Goal: Task Accomplishment & Management: Manage account settings

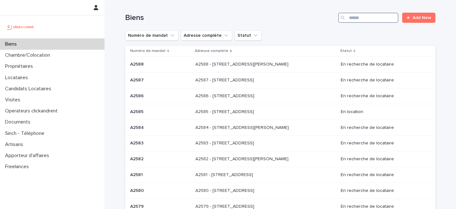
click at [378, 19] on input "Search" at bounding box center [368, 18] width 60 height 10
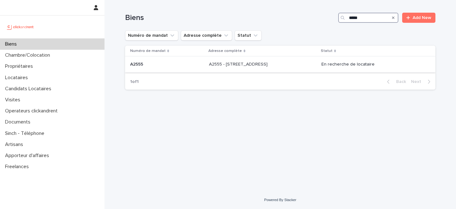
type input "*****"
click at [233, 63] on p "A2555 - 45 rue d'Alésia, Paris 75014" at bounding box center [239, 63] width 60 height 7
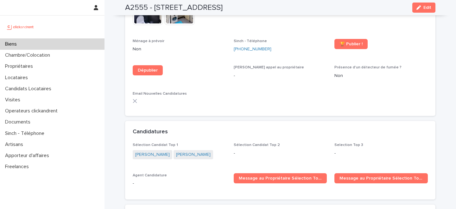
scroll to position [1730, 0]
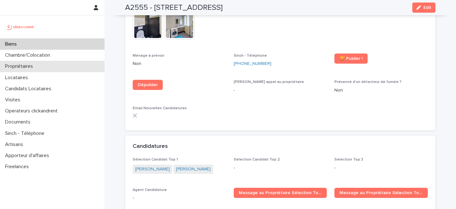
click at [60, 67] on div "Propriétaires" at bounding box center [52, 66] width 104 height 11
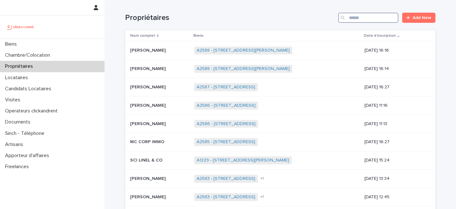
click at [366, 18] on input "Search" at bounding box center [368, 18] width 60 height 10
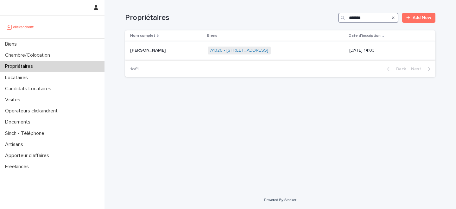
type input "*******"
click at [219, 49] on link "A1326 - 6 rue de la Mare, Paris 75020" at bounding box center [239, 50] width 58 height 5
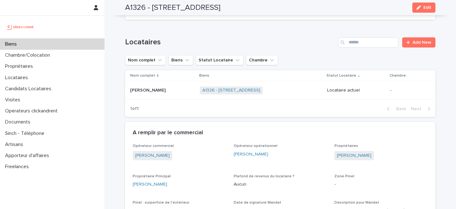
scroll to position [337, 0]
click at [62, 39] on div "Biens" at bounding box center [52, 44] width 104 height 11
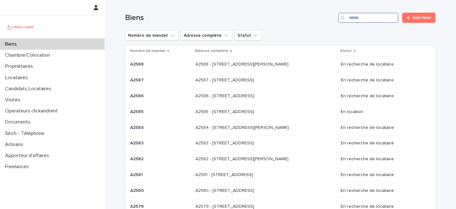
click at [371, 17] on input "Search" at bounding box center [368, 18] width 60 height 10
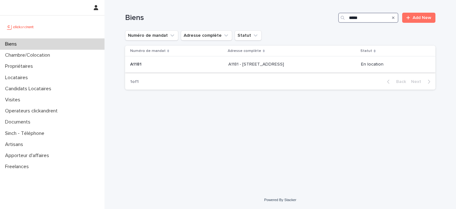
type input "*****"
click at [253, 64] on p "A1181 - 108 rue Saint-Maur, Paris 75011" at bounding box center [256, 63] width 57 height 7
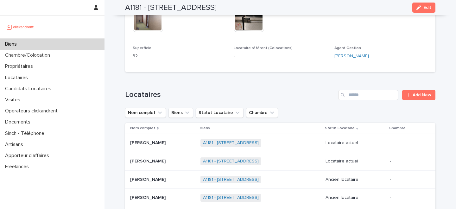
scroll to position [252, 0]
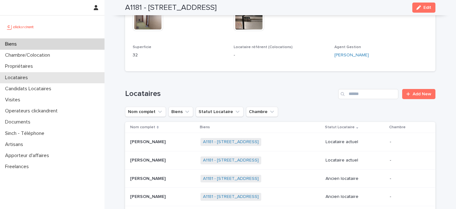
click at [55, 75] on div "Locataires" at bounding box center [52, 77] width 104 height 11
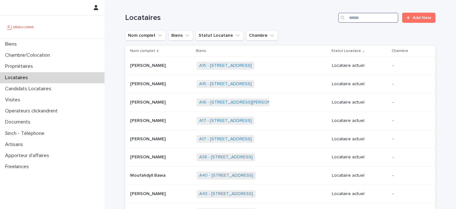
click at [379, 16] on input "Search" at bounding box center [368, 18] width 60 height 10
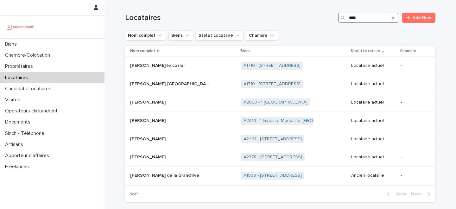
type input "****"
click at [253, 177] on link "A1939 - 8 rue Barthelemy, Paris 75015" at bounding box center [272, 175] width 58 height 5
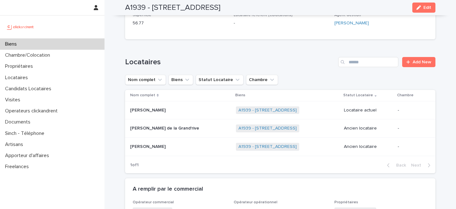
scroll to position [206, 0]
click at [54, 43] on div "Biens" at bounding box center [52, 44] width 104 height 11
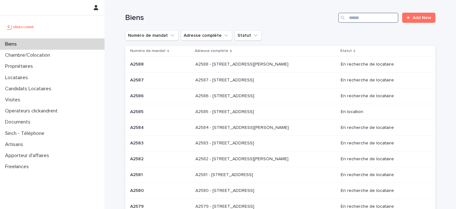
click at [377, 16] on input "Search" at bounding box center [368, 18] width 60 height 10
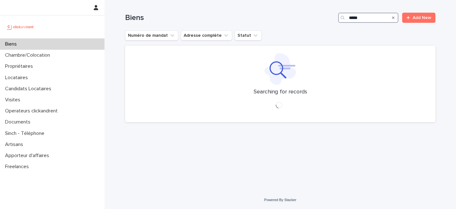
type input "*****"
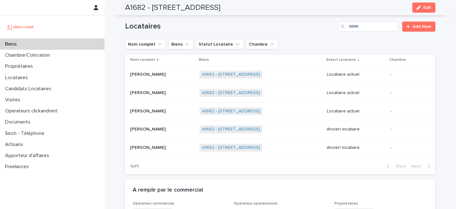
scroll to position [387, 0]
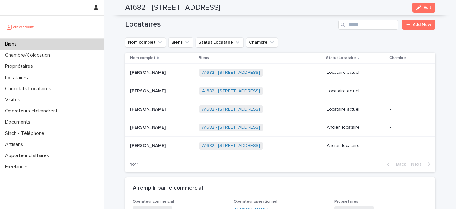
click at [168, 109] on p at bounding box center [162, 109] width 64 height 5
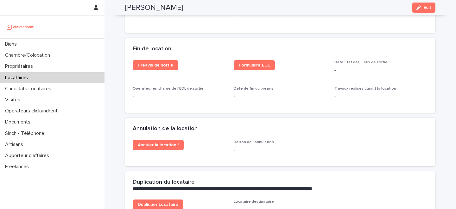
scroll to position [780, 0]
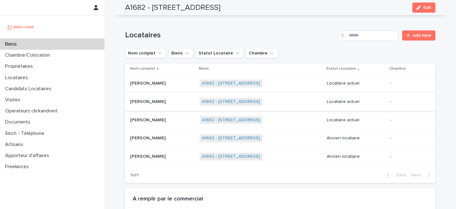
scroll to position [386, 0]
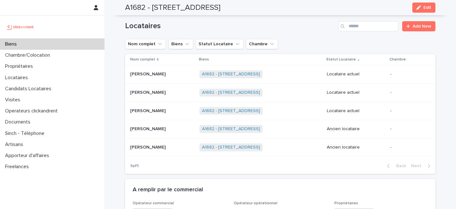
click at [174, 91] on p at bounding box center [162, 92] width 64 height 5
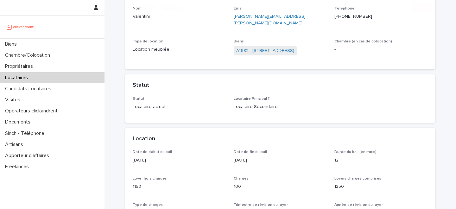
scroll to position [104, 0]
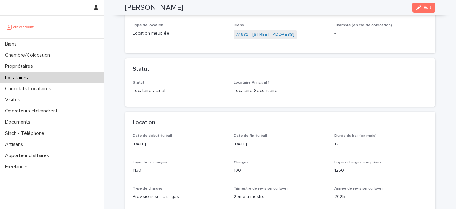
click at [244, 31] on link "A1682 - 15 rue des Boulets, Paris 75011" at bounding box center [265, 34] width 58 height 7
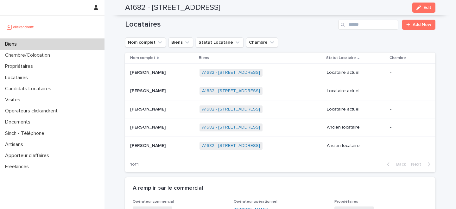
scroll to position [358, 0]
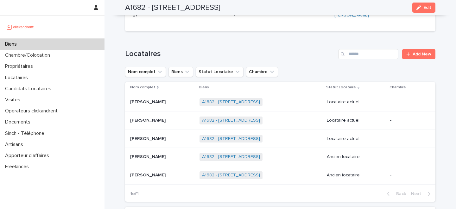
click at [165, 103] on p at bounding box center [162, 101] width 64 height 5
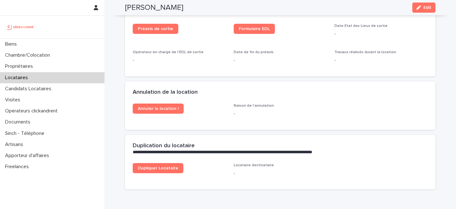
scroll to position [761, 0]
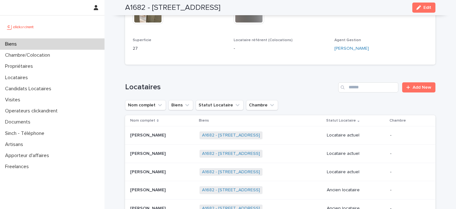
scroll to position [347, 0]
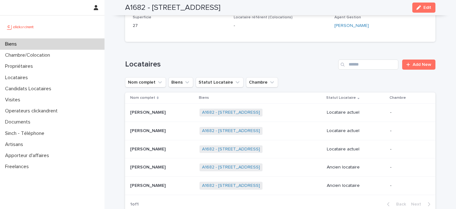
click at [163, 150] on p at bounding box center [162, 149] width 64 height 5
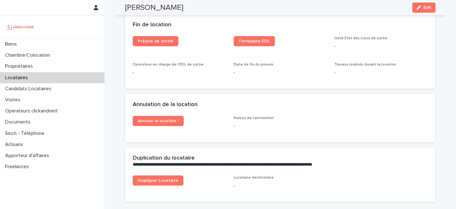
scroll to position [720, 0]
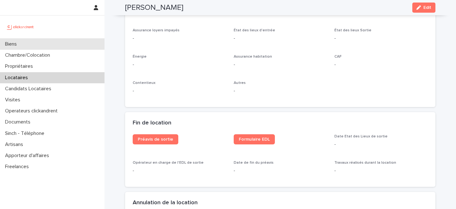
click at [47, 42] on div "Biens" at bounding box center [52, 44] width 104 height 11
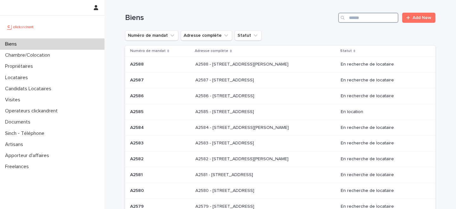
click at [355, 20] on input "Search" at bounding box center [368, 18] width 60 height 10
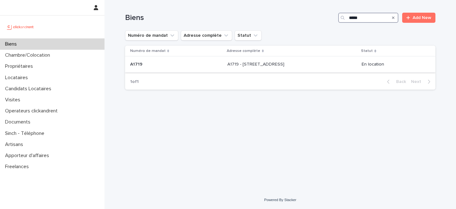
type input "*****"
click at [231, 64] on p "A1719 - 412 Boulevard National, Marseille 13003" at bounding box center [256, 63] width 58 height 7
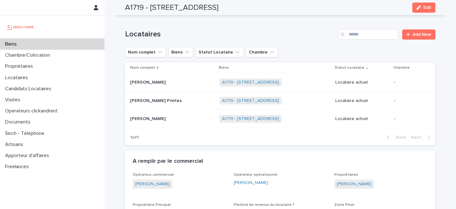
scroll to position [286, 0]
click at [190, 119] on p at bounding box center [169, 118] width 79 height 5
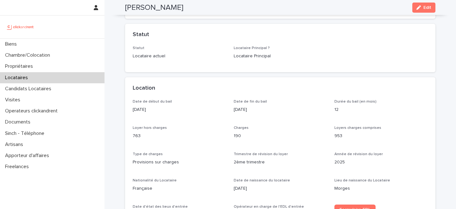
scroll to position [142, 0]
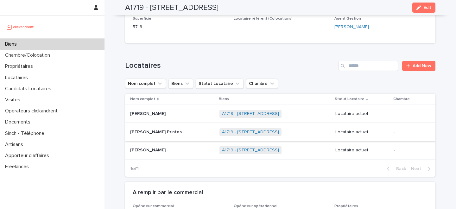
scroll to position [264, 0]
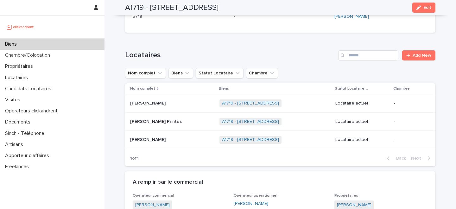
click at [185, 125] on div "Luiz Fernando Gato Printes Luiz Fernando Gato Printes" at bounding box center [172, 122] width 84 height 10
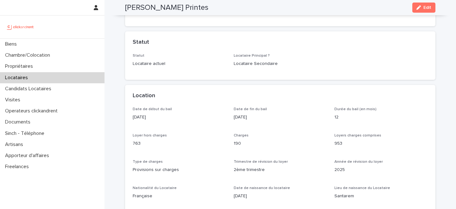
scroll to position [125, 0]
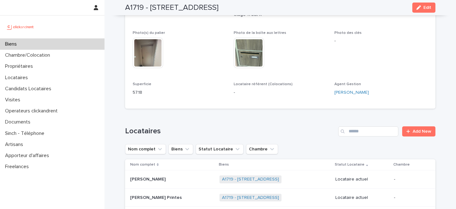
scroll to position [247, 0]
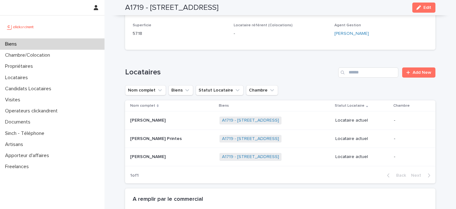
click at [177, 124] on div "Emmanuella Ahondjon Emmanuella Ahondjon" at bounding box center [172, 120] width 84 height 10
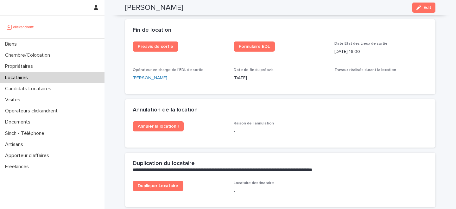
scroll to position [808, 0]
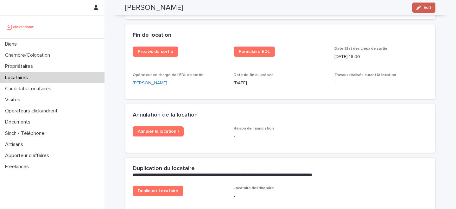
click at [424, 10] on button "Edit" at bounding box center [423, 8] width 23 height 10
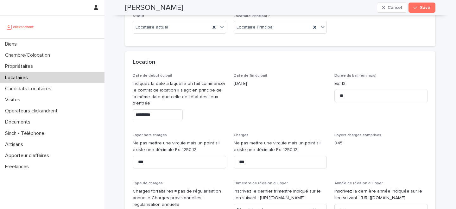
scroll to position [210, 0]
click at [168, 33] on div "Locataire actuel" at bounding box center [179, 27] width 93 height 13
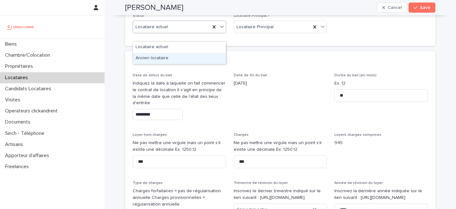
click at [166, 58] on div "Ancien locataire" at bounding box center [179, 58] width 93 height 11
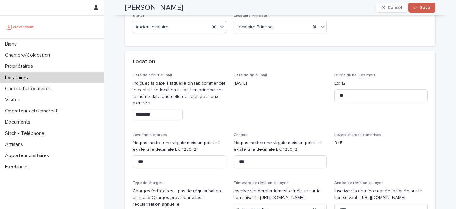
click at [426, 11] on button "Save" at bounding box center [421, 8] width 27 height 10
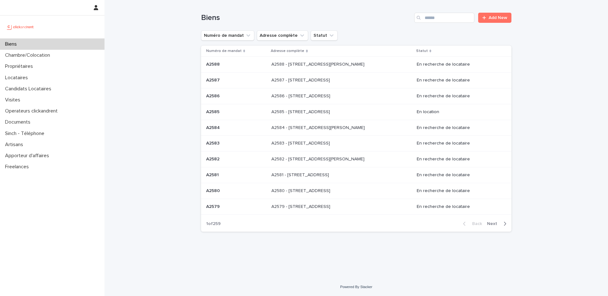
click at [44, 44] on div "Biens" at bounding box center [52, 44] width 104 height 11
click at [451, 18] on input "Search" at bounding box center [444, 18] width 60 height 10
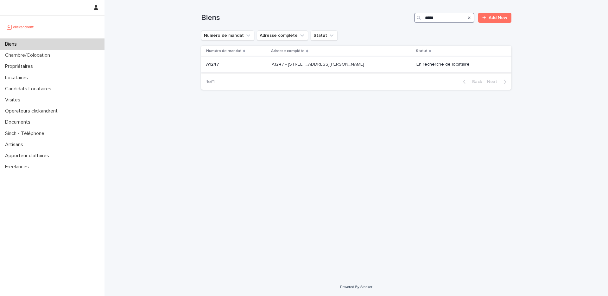
type input "*****"
click at [260, 65] on p at bounding box center [236, 64] width 60 height 5
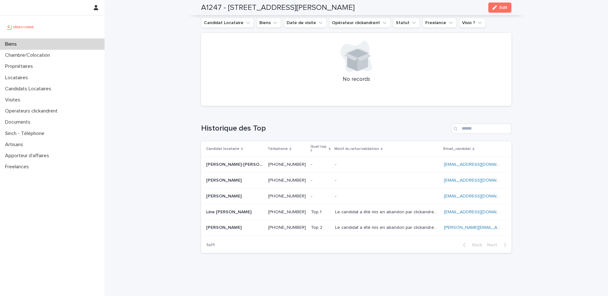
scroll to position [2191, 0]
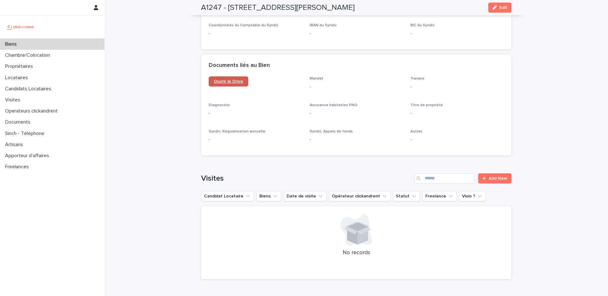
click at [221, 79] on span "Ouvrir le Drive" at bounding box center [228, 81] width 29 height 4
click at [218, 79] on span "Ouvrir le Drive" at bounding box center [228, 81] width 29 height 4
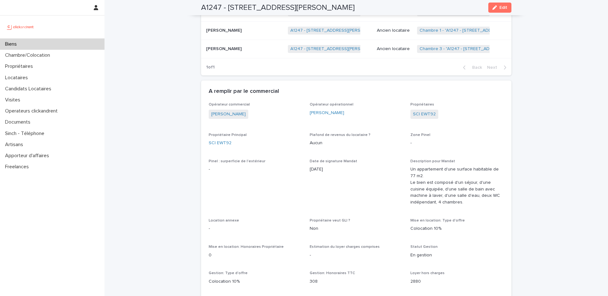
scroll to position [417, 0]
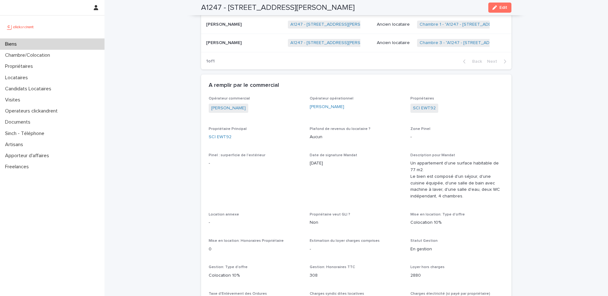
click at [76, 45] on div "Biens" at bounding box center [52, 44] width 104 height 11
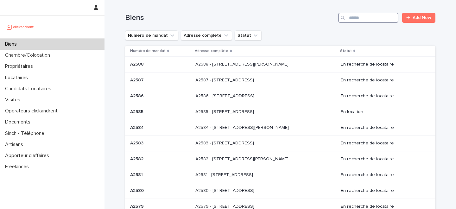
click at [369, 18] on input "Search" at bounding box center [368, 18] width 60 height 10
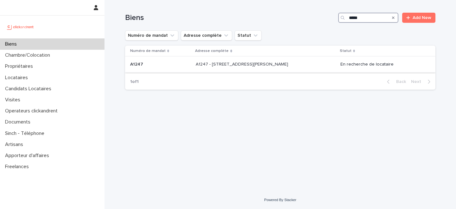
type input "*****"
click at [246, 65] on p "A1247 - [STREET_ADDRESS][PERSON_NAME]" at bounding box center [243, 63] width 94 height 7
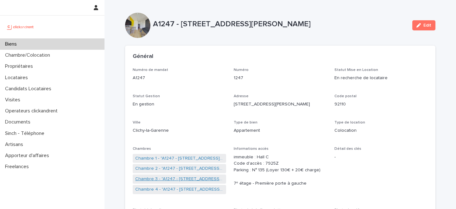
click at [174, 179] on link "Chambre 3 - "A1247 - [STREET_ADDRESS][PERSON_NAME]"" at bounding box center [179, 179] width 88 height 7
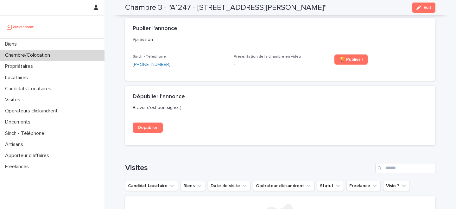
scroll to position [449, 0]
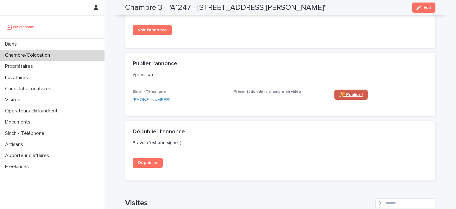
click at [351, 97] on span "🏆 Publier !" at bounding box center [350, 94] width 23 height 4
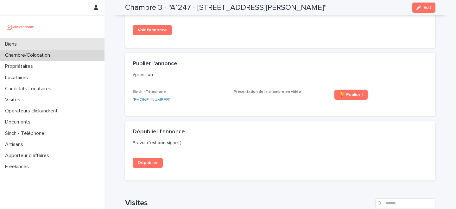
click at [52, 44] on div "Biens" at bounding box center [52, 44] width 104 height 11
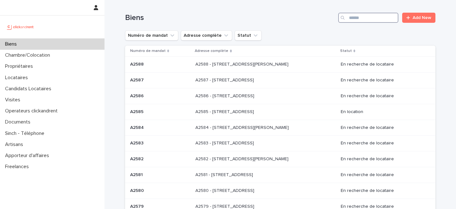
click at [372, 17] on input "Search" at bounding box center [368, 18] width 60 height 10
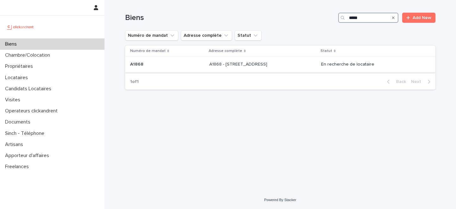
type input "*****"
click at [209, 69] on div "A1868 - 7 rue des Petites Maries, Marseille 13001 A1868 - 7 rue des Petites Mar…" at bounding box center [262, 64] width 107 height 10
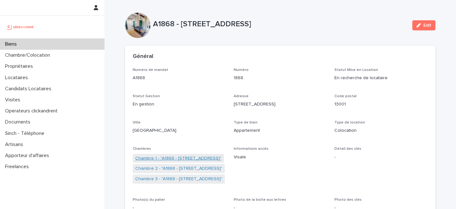
click at [193, 157] on link "Chambre 1 - "A1868 - 7 rue des Petites Maries, Marseille 13001"" at bounding box center [178, 158] width 86 height 7
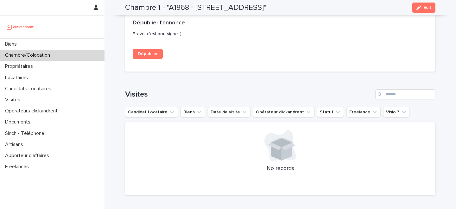
scroll to position [407, 0]
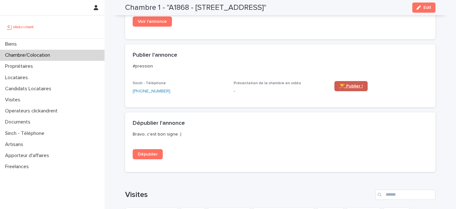
click at [352, 88] on span "🏆 Publier !" at bounding box center [350, 86] width 23 height 4
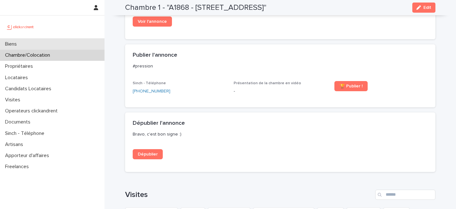
click at [67, 44] on div "Biens" at bounding box center [52, 44] width 104 height 11
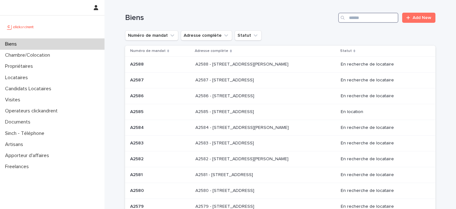
click at [370, 16] on input "Search" at bounding box center [368, 18] width 60 height 10
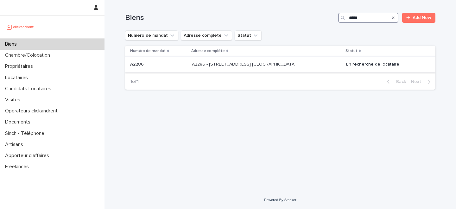
type input "*****"
click at [238, 69] on div "A2286 - 5 allée du Dr. Schalow, Aulnay-sous-Bois 93600 A2286 - 5 allée du Dr. S…" at bounding box center [266, 64] width 149 height 10
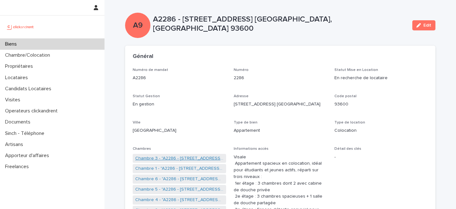
click at [183, 158] on link "Chambre 3 - "A2286 - 5 allée du Dr. Schalow, Aulnay-sous-Bois 93600"" at bounding box center [179, 158] width 88 height 7
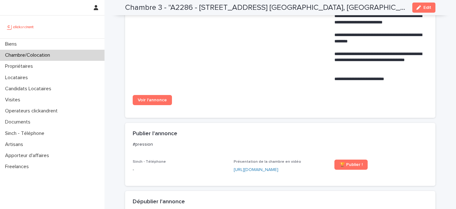
scroll to position [545, 0]
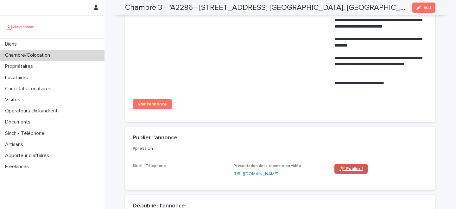
click at [349, 167] on span "🏆 Publier !" at bounding box center [350, 169] width 23 height 4
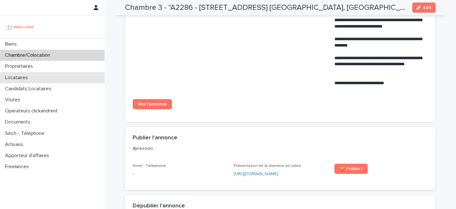
click at [52, 78] on div "Locataires" at bounding box center [52, 77] width 104 height 11
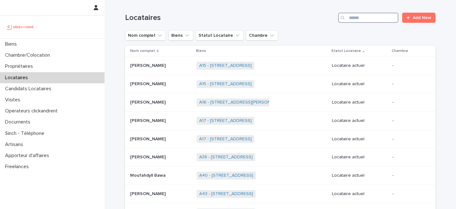
click at [374, 14] on input "Search" at bounding box center [368, 18] width 60 height 10
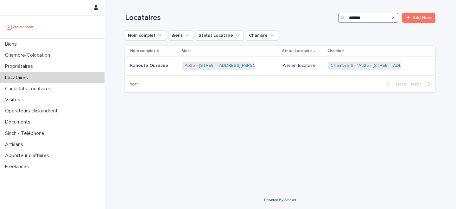
type input "*******"
click at [167, 68] on p at bounding box center [153, 65] width 47 height 5
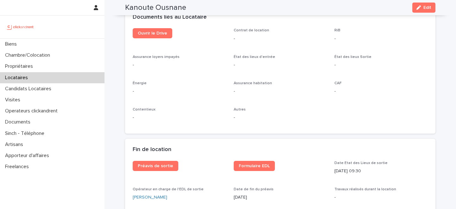
scroll to position [616, 0]
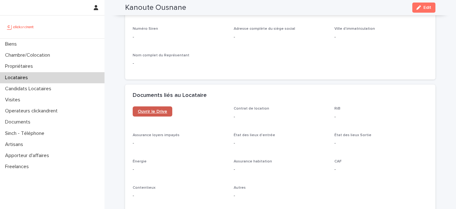
click at [156, 112] on span "Ouvrir le Drive" at bounding box center [152, 111] width 29 height 4
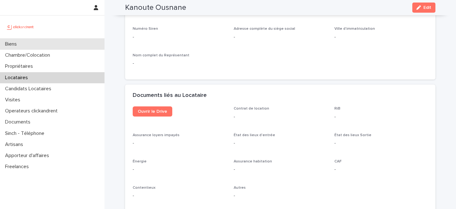
click at [60, 45] on div "Biens" at bounding box center [52, 44] width 104 height 11
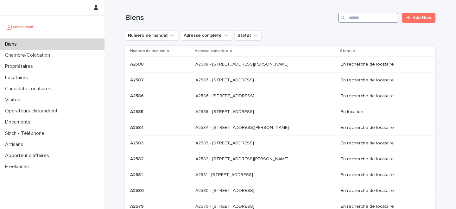
click at [367, 16] on input "Search" at bounding box center [368, 18] width 60 height 10
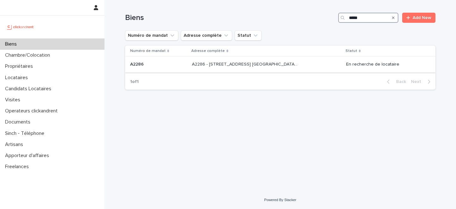
type input "*****"
click at [238, 69] on div "A2286 - 5 allée du Dr. Schalow, Aulnay-sous-Bois 93600 A2286 - 5 allée du Dr. S…" at bounding box center [266, 64] width 149 height 10
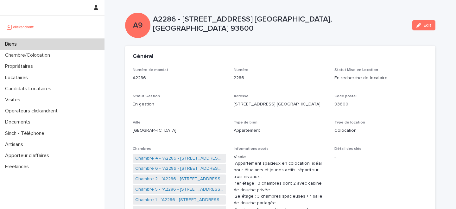
scroll to position [21, 0]
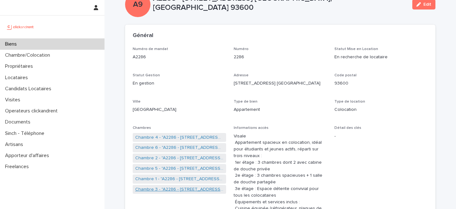
click at [175, 188] on link "Chambre 3 - "A2286 - 5 allée du Dr. Schalow, Aulnay-sous-Bois 93600"" at bounding box center [179, 189] width 88 height 7
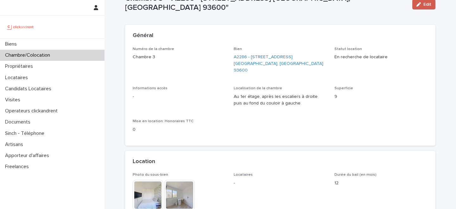
click at [421, 3] on div "button" at bounding box center [419, 4] width 7 height 4
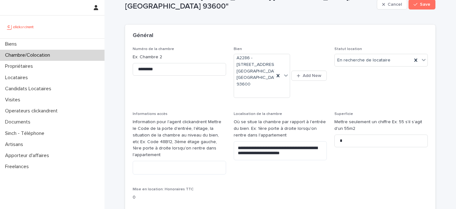
scroll to position [340, 0]
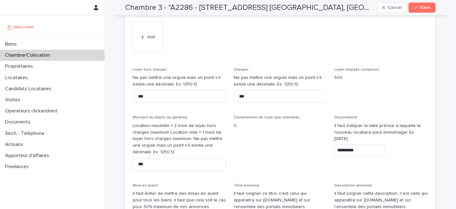
click at [347, 145] on input "**********" at bounding box center [359, 150] width 50 height 11
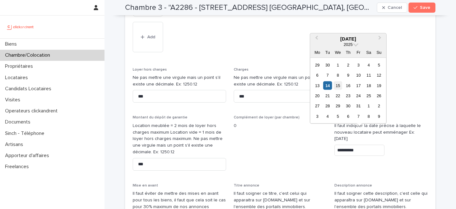
click at [336, 85] on div "15" at bounding box center [337, 85] width 9 height 9
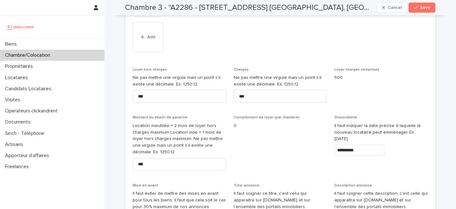
type input "**********"
click at [421, 9] on span "Save" at bounding box center [425, 7] width 10 height 4
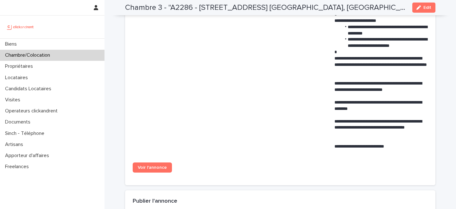
scroll to position [583, 0]
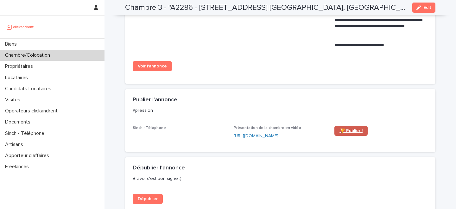
click at [351, 129] on span "🏆 Publier !" at bounding box center [350, 131] width 23 height 4
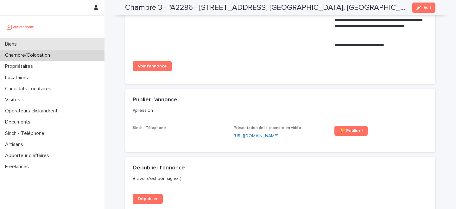
click at [81, 41] on div "Biens" at bounding box center [52, 44] width 104 height 11
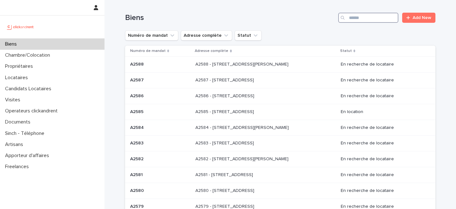
click at [371, 20] on input "Search" at bounding box center [368, 18] width 60 height 10
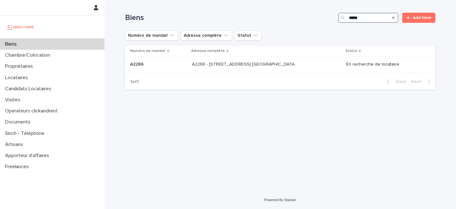
type input "*****"
click at [207, 65] on p "A2286 - 5 allée du Dr. Schalow, Aulnay-sous-Bois 93600" at bounding box center [245, 63] width 107 height 7
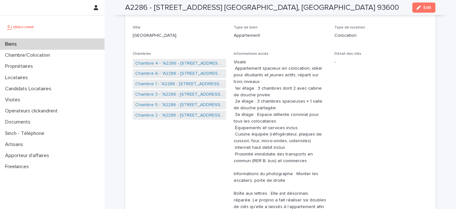
scroll to position [98, 0]
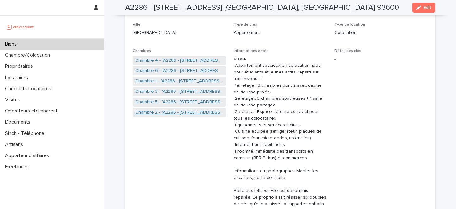
click at [173, 115] on link "Chambre 2 - "A2286 - 5 allée du Dr. Schalow, Aulnay-sous-Bois 93600"" at bounding box center [179, 112] width 88 height 7
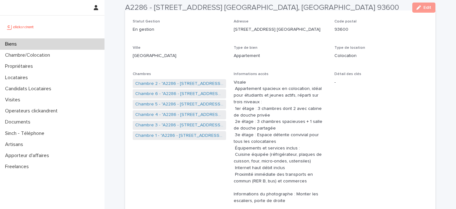
scroll to position [84, 0]
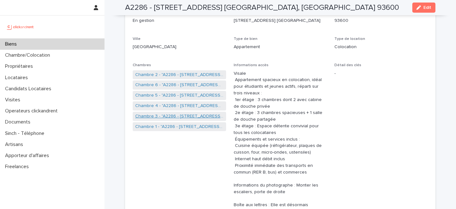
click at [187, 115] on link "Chambre 3 - "A2286 - 5 allée du Dr. Schalow, Aulnay-sous-Bois 93600"" at bounding box center [179, 116] width 88 height 7
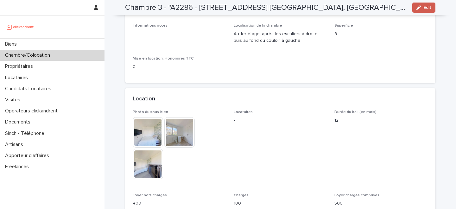
click at [424, 3] on button "Edit" at bounding box center [423, 8] width 23 height 10
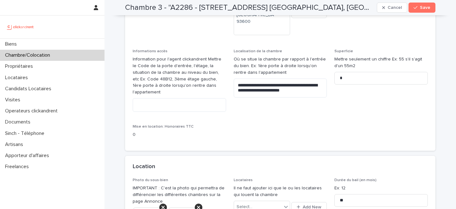
scroll to position [794, 0]
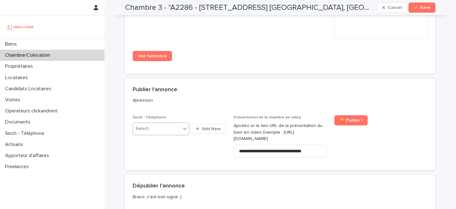
click at [161, 123] on div "Select..." at bounding box center [157, 128] width 48 height 10
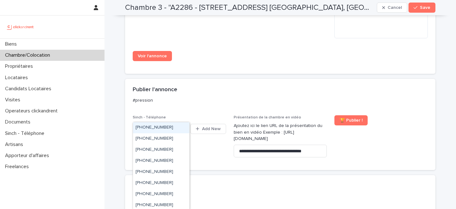
click at [159, 128] on div "+33650313582" at bounding box center [161, 127] width 56 height 11
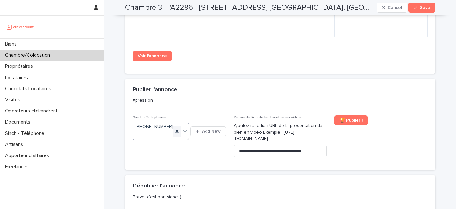
click at [176, 128] on icon at bounding box center [177, 131] width 6 height 6
click at [160, 123] on div "Select..." at bounding box center [157, 128] width 48 height 10
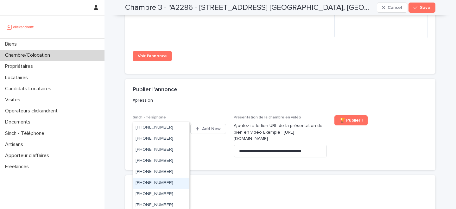
click at [161, 181] on div "+33755517163" at bounding box center [161, 183] width 56 height 11
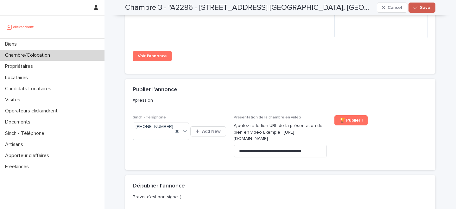
click at [427, 10] on button "Save" at bounding box center [421, 8] width 27 height 10
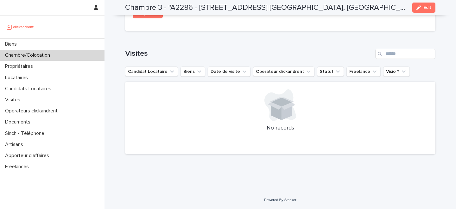
scroll to position [600, 0]
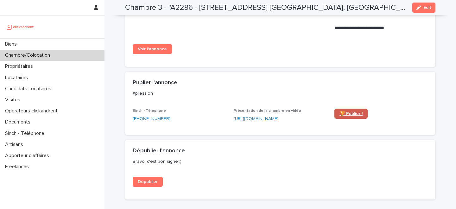
click at [351, 111] on span "🏆 Publier !" at bounding box center [350, 113] width 23 height 4
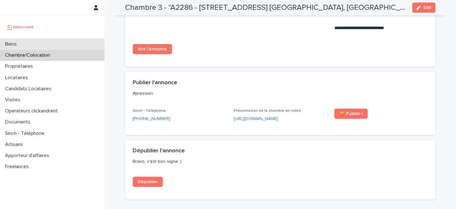
click at [76, 44] on div "Biens" at bounding box center [52, 44] width 104 height 11
